Goal: Task Accomplishment & Management: Manage account settings

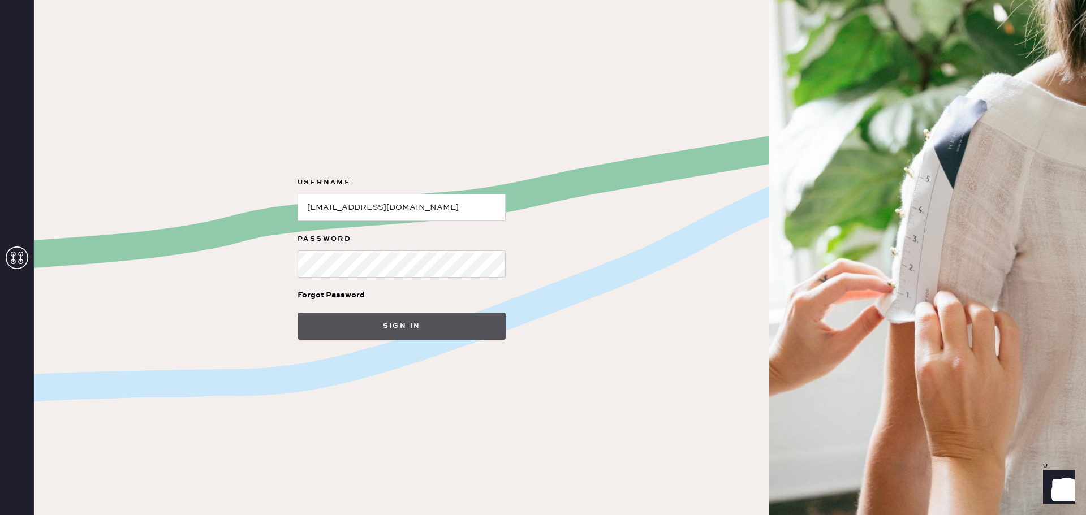
click at [422, 330] on button "Sign in" at bounding box center [402, 326] width 208 height 27
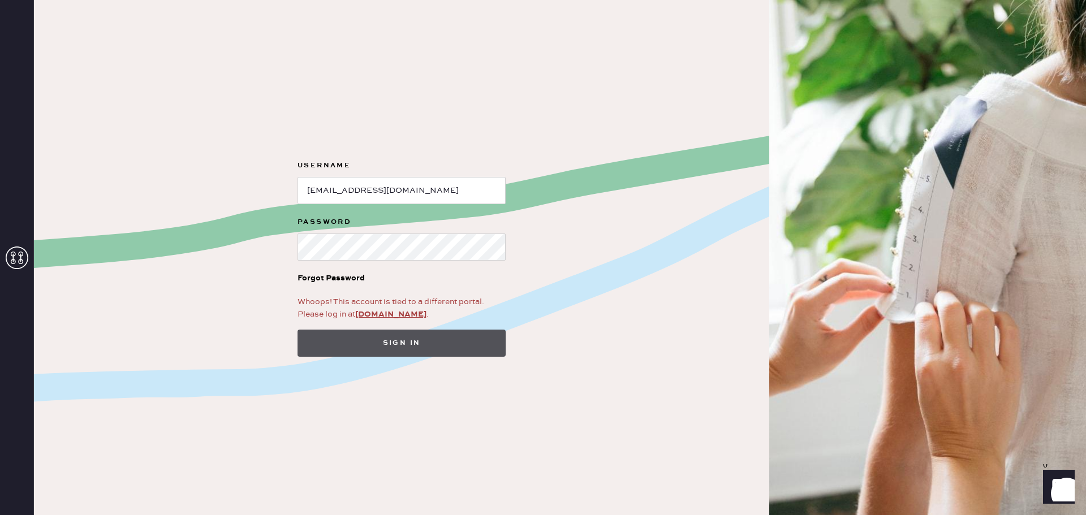
click at [442, 336] on button "Sign in" at bounding box center [402, 343] width 208 height 27
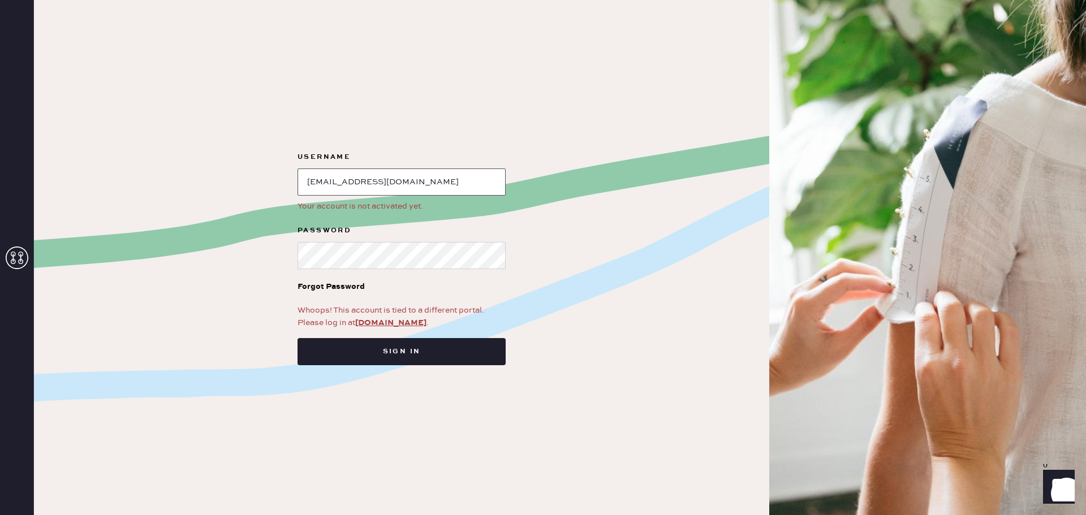
type input "[PERSON_NAME][EMAIL_ADDRESS][PERSON_NAME][DOMAIN_NAME]"
click at [427, 352] on button "Sign in" at bounding box center [402, 351] width 208 height 27
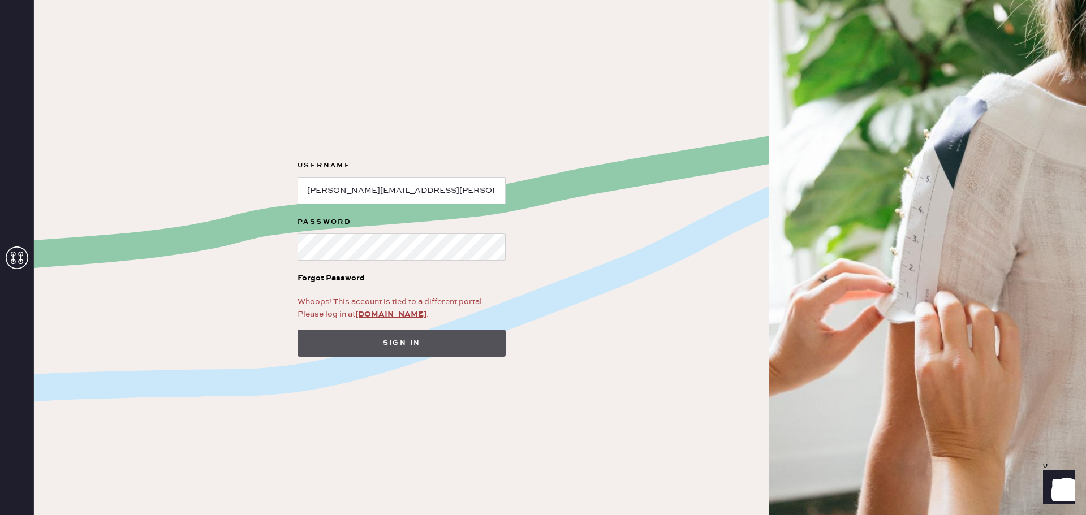
click at [401, 340] on button "Sign in" at bounding box center [402, 343] width 208 height 27
click at [401, 340] on button "Signing in..." at bounding box center [402, 343] width 208 height 27
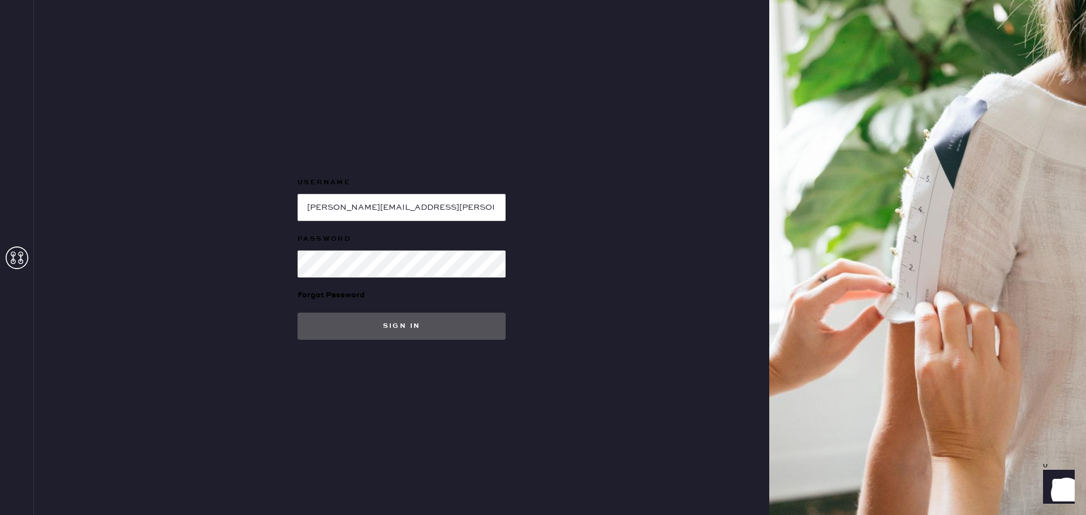
click at [412, 328] on button "Sign in" at bounding box center [402, 326] width 208 height 27
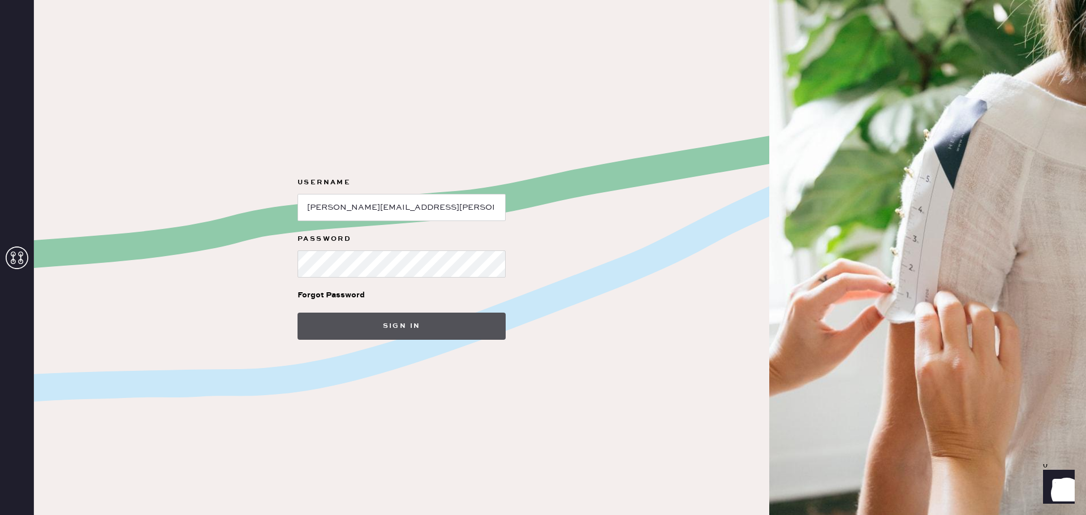
click at [472, 338] on button "Sign in" at bounding box center [402, 326] width 208 height 27
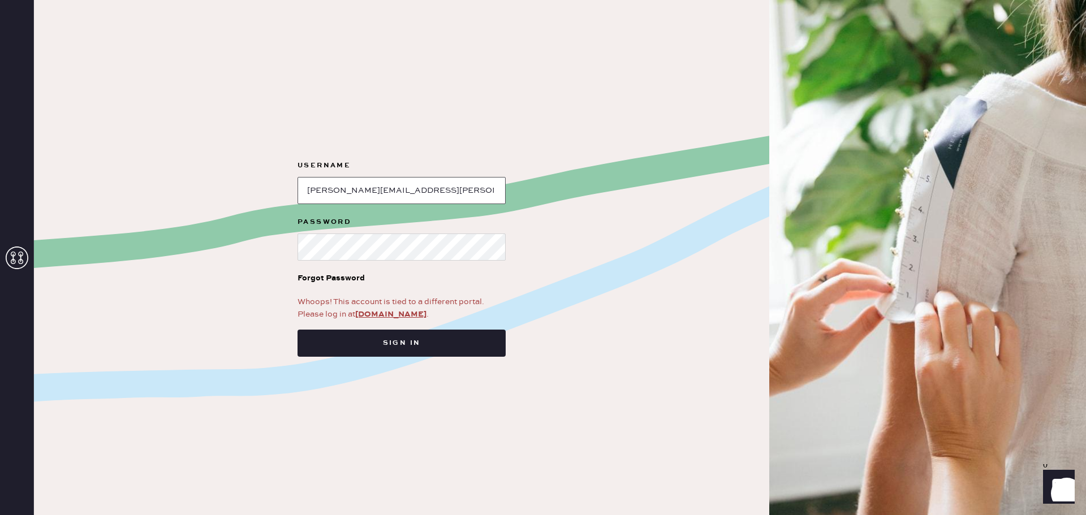
click at [458, 197] on input "loginName" at bounding box center [402, 190] width 208 height 27
click at [454, 178] on input "loginName" at bounding box center [402, 190] width 208 height 27
click at [418, 346] on button "Sign in" at bounding box center [402, 343] width 208 height 27
click at [442, 196] on input "loginName" at bounding box center [402, 190] width 208 height 27
click at [464, 333] on button "Sign in" at bounding box center [402, 343] width 208 height 27
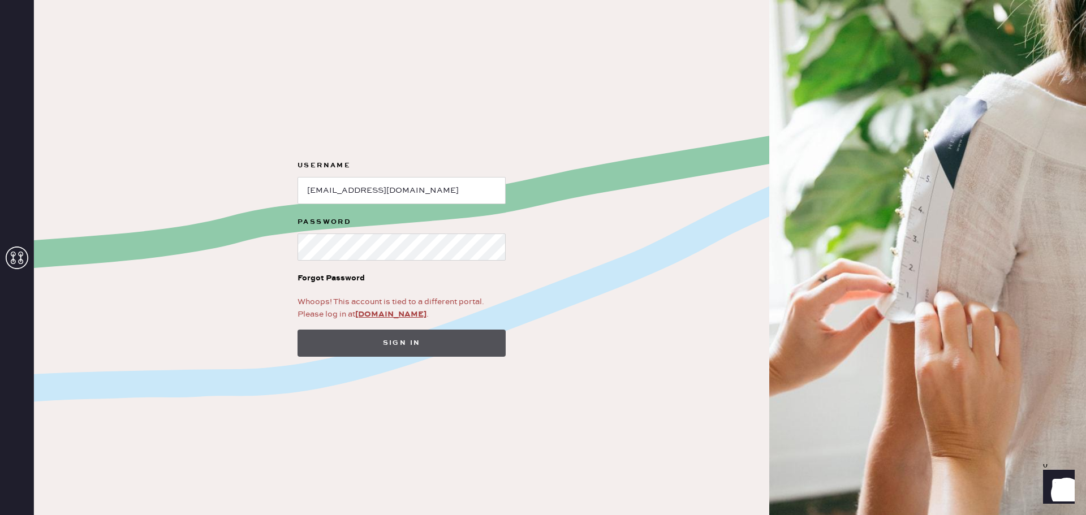
click at [429, 342] on button "Sign in" at bounding box center [402, 343] width 208 height 27
type input "Njops+brendaS@hemster.co"
click at [445, 345] on button "Sign in" at bounding box center [402, 343] width 208 height 27
click at [416, 315] on link "[DOMAIN_NAME]" at bounding box center [390, 315] width 71 height 10
